Goal: Complete application form

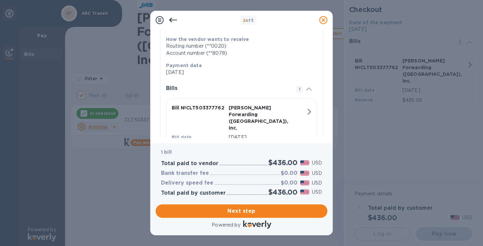
scroll to position [128, 0]
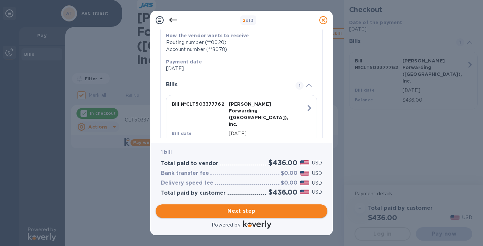
click at [245, 211] on span "Next step" at bounding box center [241, 211] width 161 height 8
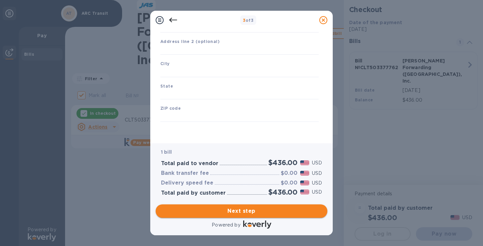
type input "[GEOGRAPHIC_DATA]"
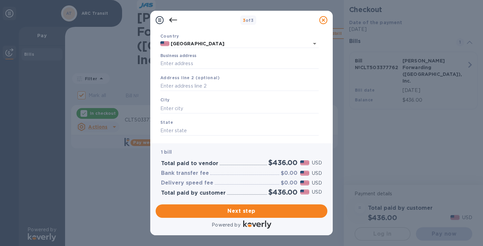
scroll to position [46, 0]
click at [179, 62] on input "Business address" at bounding box center [239, 63] width 158 height 10
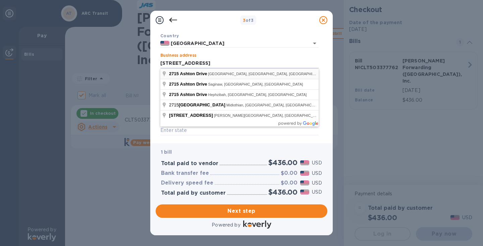
type input "[STREET_ADDRESS]"
type input "Wilmington"
type input "NC"
type input "28412"
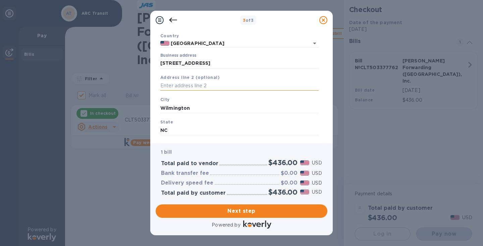
click at [177, 85] on input "text" at bounding box center [239, 86] width 158 height 10
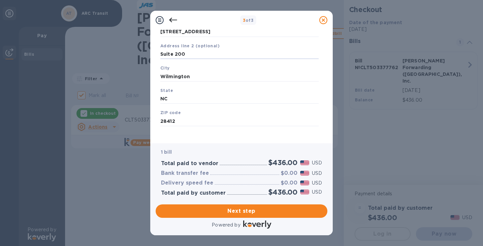
scroll to position [82, 0]
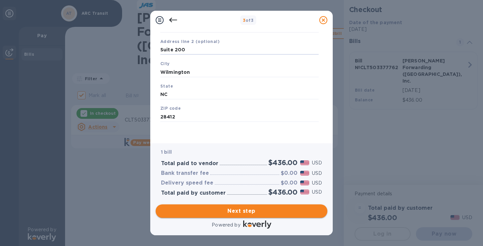
type input "Suite 200"
click at [247, 213] on span "Next step" at bounding box center [241, 211] width 161 height 8
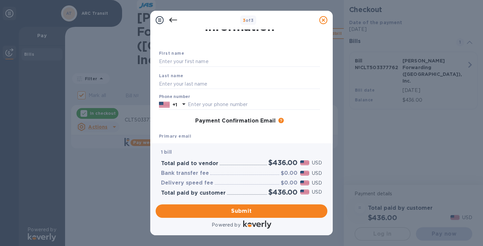
scroll to position [0, 0]
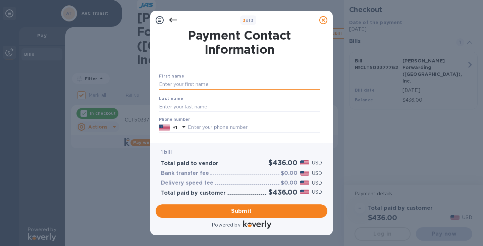
click at [174, 81] on input "text" at bounding box center [239, 85] width 161 height 10
type input "[PERSON_NAME]"
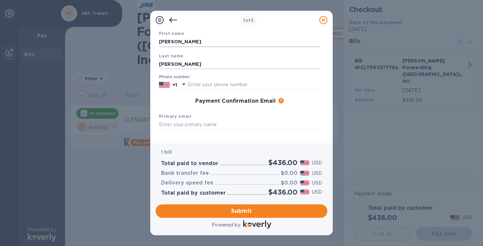
scroll to position [44, 0]
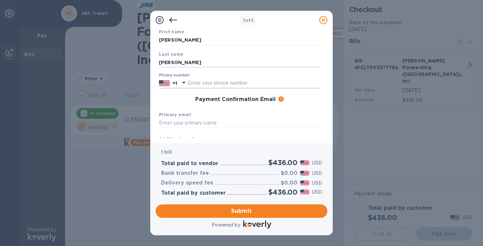
type input "[PERSON_NAME]"
click at [201, 82] on input "text" at bounding box center [254, 83] width 132 height 10
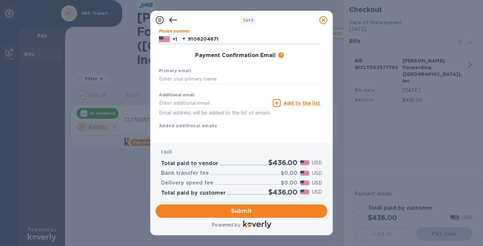
scroll to position [89, 0]
type input "9106204671"
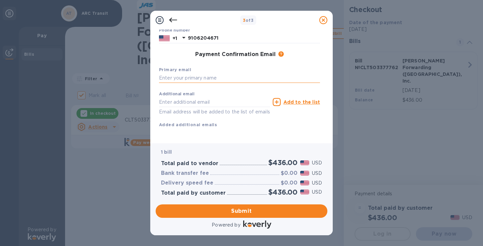
click at [176, 77] on input "text" at bounding box center [239, 78] width 161 height 10
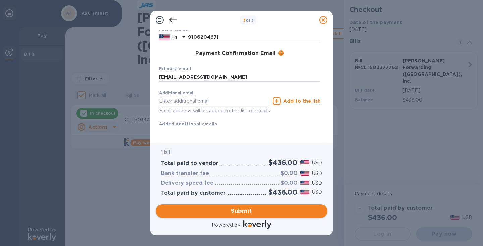
type input "[EMAIL_ADDRESS][DOMAIN_NAME]"
click at [244, 213] on span "Submit" at bounding box center [241, 211] width 161 height 8
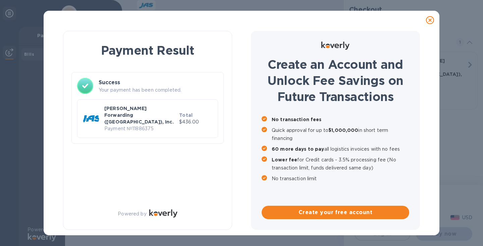
checkbox input "false"
